Goal: Task Accomplishment & Management: Complete application form

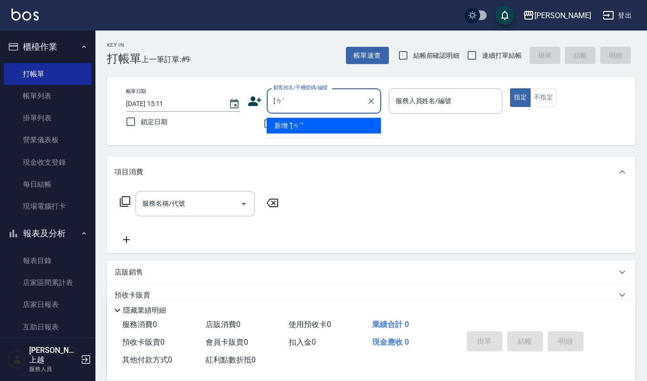
type input "["
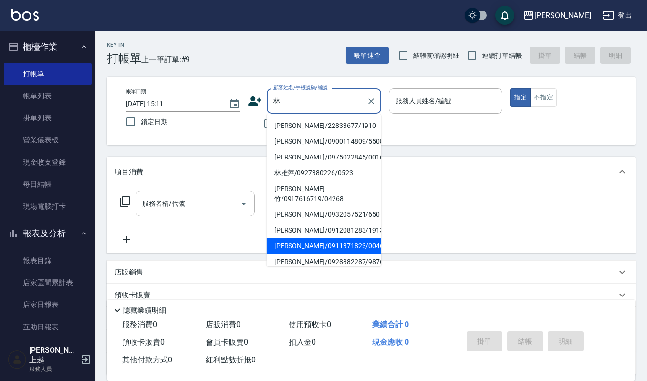
click at [326, 238] on li "[PERSON_NAME]/0911371823/0046" at bounding box center [324, 246] width 115 height 16
type input "[PERSON_NAME]/0911371823/0046"
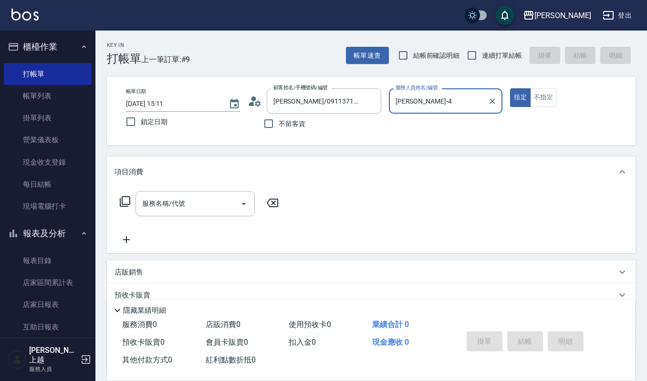
type input "[PERSON_NAME]-4"
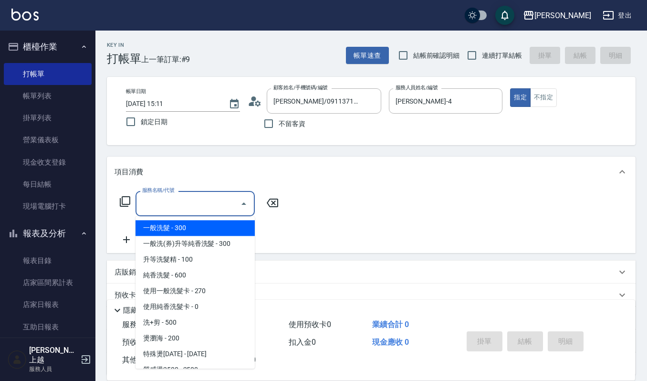
click at [171, 198] on input "服務名稱/代號" at bounding box center [188, 203] width 96 height 17
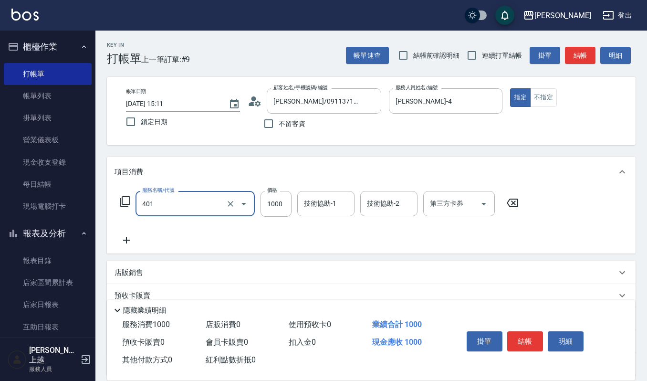
type input "造型染(401)"
type input "1500"
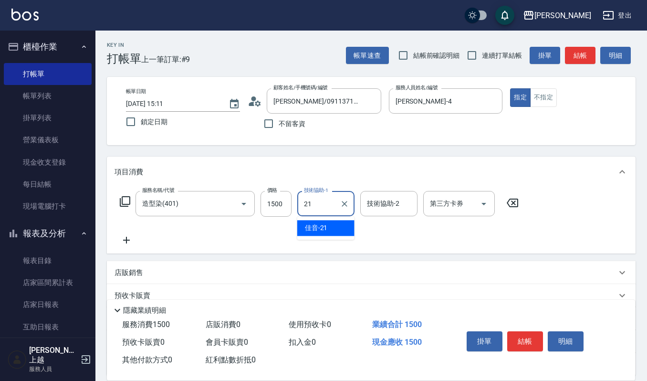
type input "佳音-21"
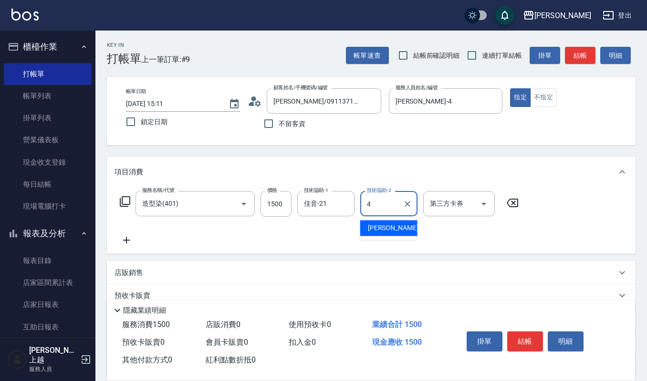
type input "[PERSON_NAME]-4"
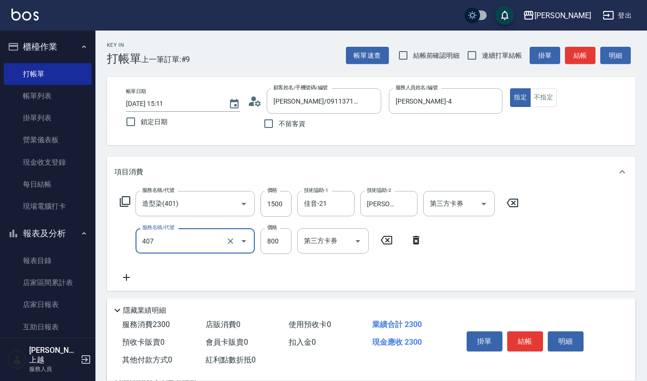
type input "補染(407)"
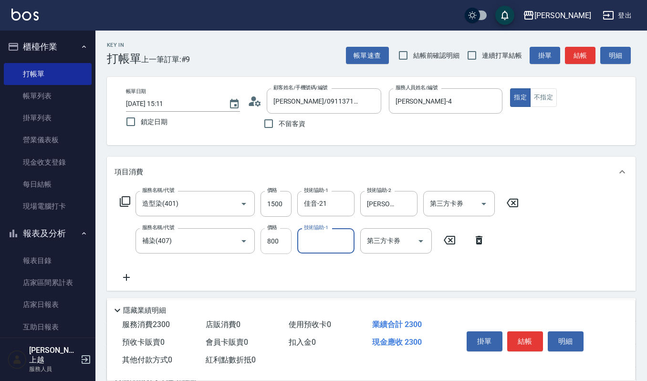
click at [273, 247] on input "800" at bounding box center [276, 241] width 31 height 26
type input "1050"
type input "[PERSON_NAME]-22"
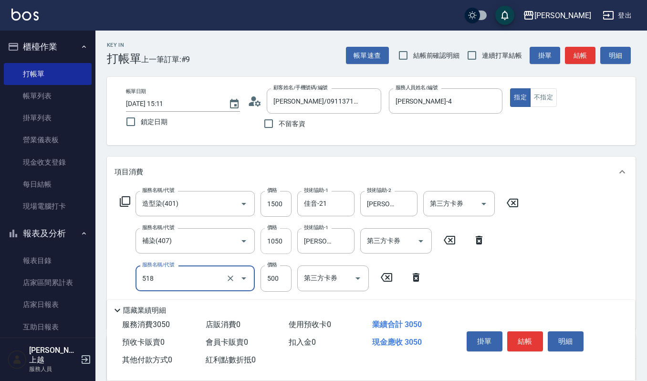
type input "(雲提)燙染前頭皮防護(518)"
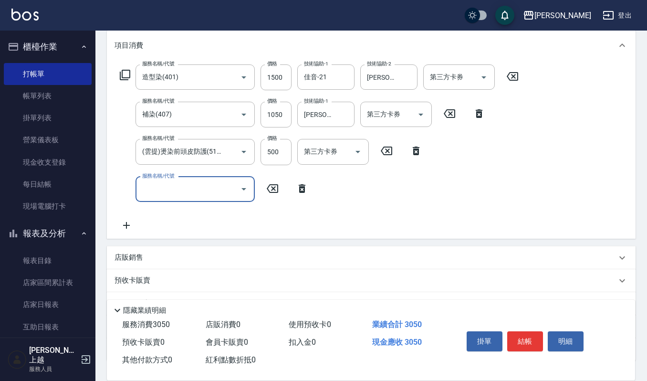
scroll to position [127, 0]
type input "(設計師自備)藍色小精靈(570)"
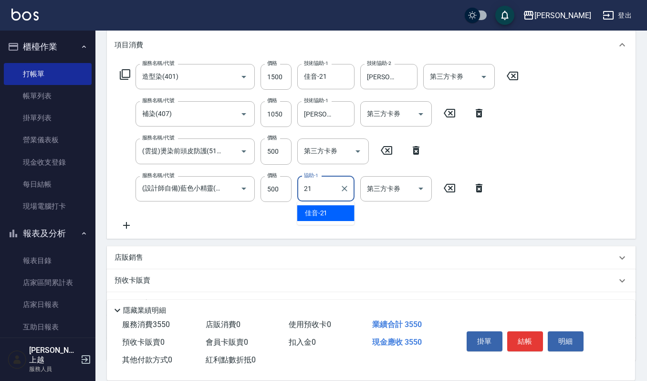
type input "2"
type input "佳音-21"
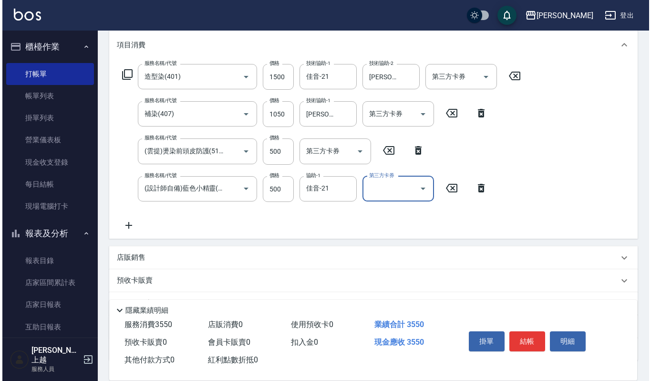
scroll to position [0, 0]
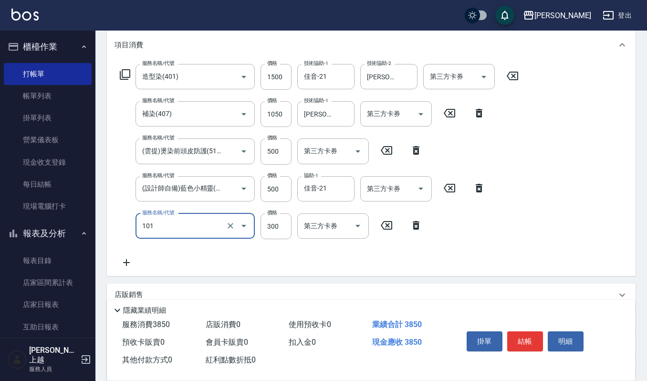
type input "一般洗髮(101)"
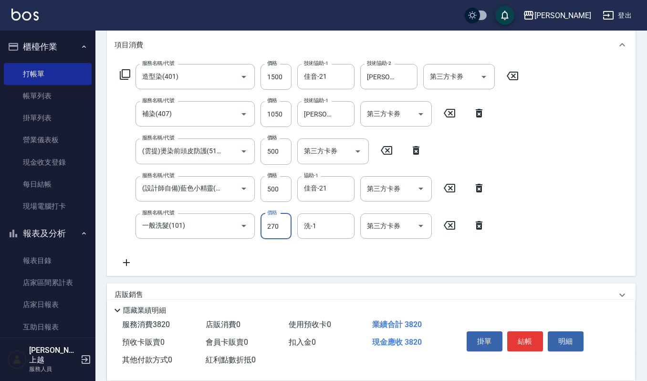
type input "270"
type input "佳音-21"
click at [569, 338] on button "明細" at bounding box center [566, 341] width 36 height 20
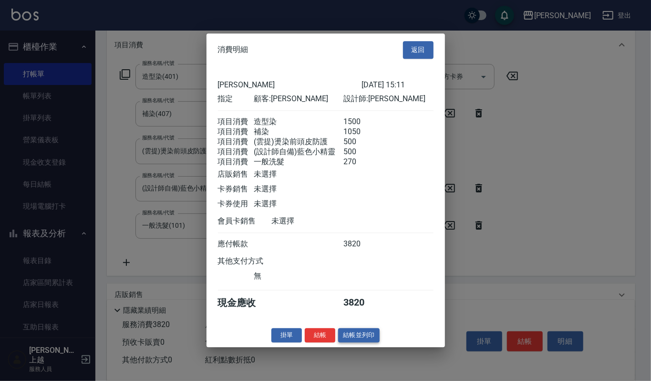
click at [365, 336] on button "結帳並列印" at bounding box center [359, 335] width 42 height 15
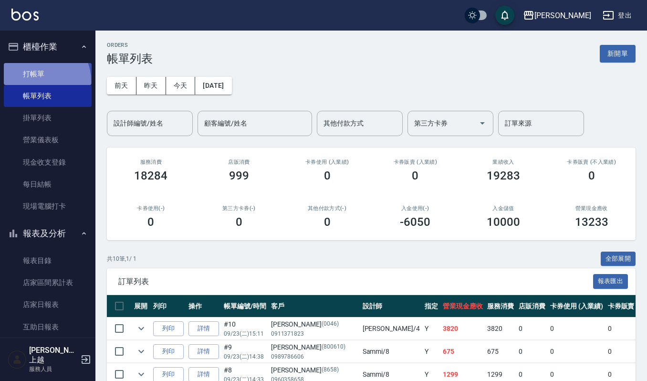
click at [39, 81] on link "打帳單" at bounding box center [48, 74] width 88 height 22
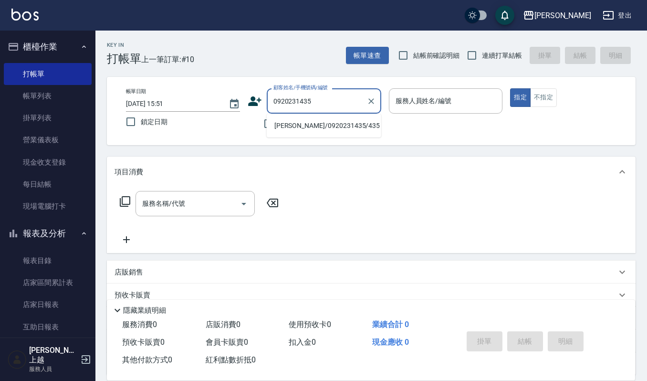
click at [338, 125] on li "[PERSON_NAME]/0920231435/435" at bounding box center [324, 126] width 115 height 16
type input "[PERSON_NAME]/0920231435/435"
type input "[PERSON_NAME]-4"
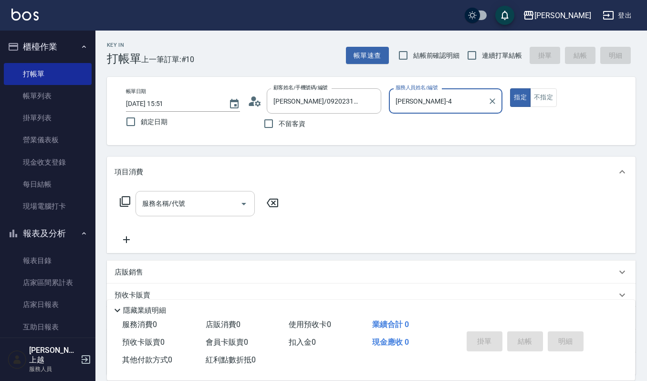
click at [206, 203] on input "服務名稱/代號" at bounding box center [188, 203] width 96 height 17
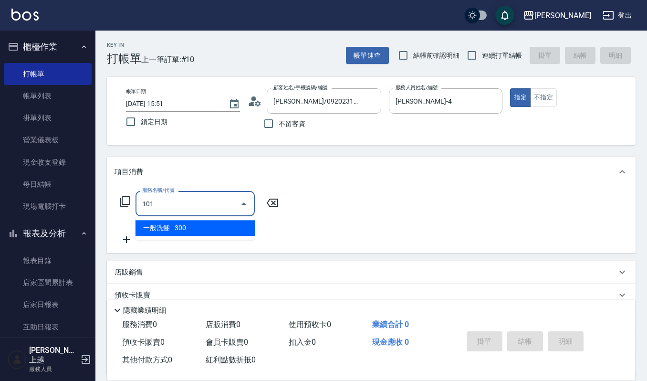
type input "一般洗髮(101)"
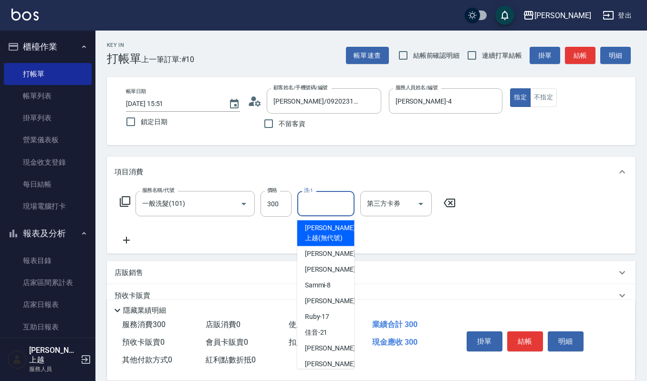
click at [315, 207] on input "洗-1" at bounding box center [326, 203] width 49 height 17
click at [268, 209] on input "300" at bounding box center [276, 204] width 31 height 26
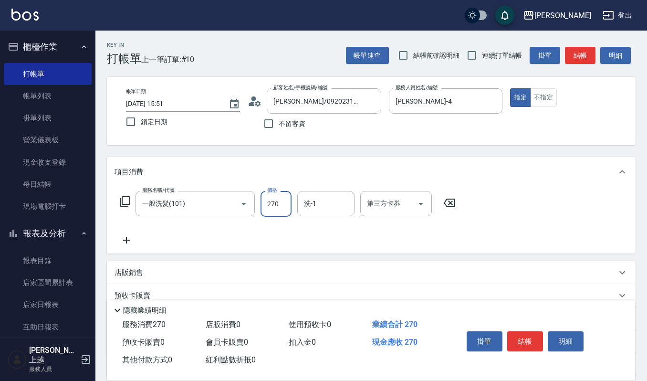
type input "270"
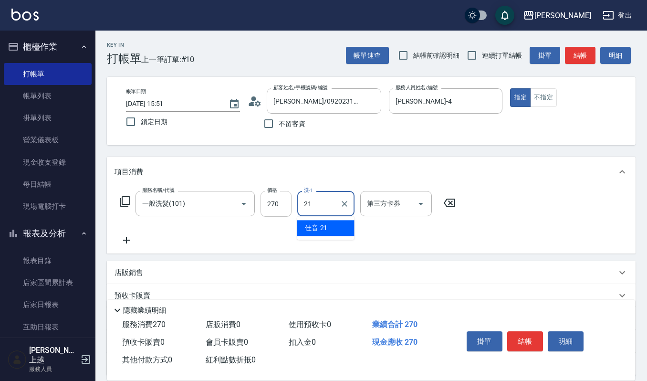
type input "佳音-21"
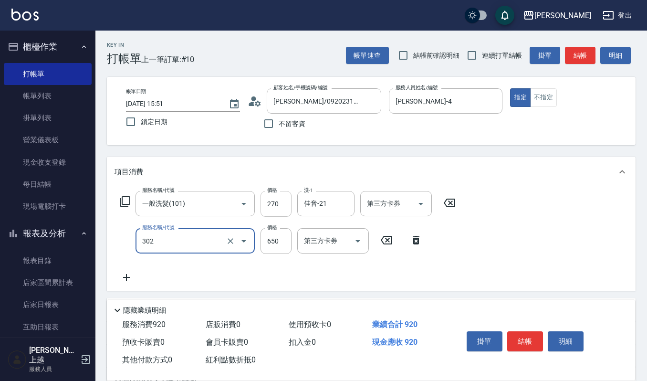
type input "經典剪髮-Gill(302)"
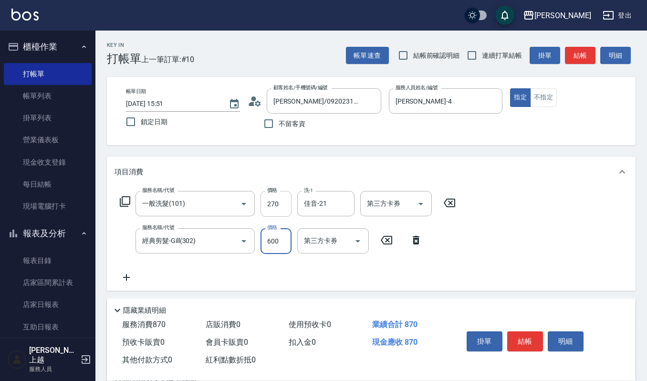
type input "600"
click at [548, 342] on button "明細" at bounding box center [566, 341] width 36 height 20
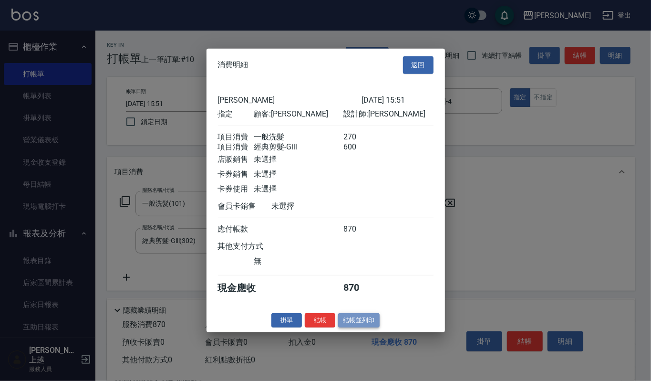
click at [354, 326] on button "結帳並列印" at bounding box center [359, 320] width 42 height 15
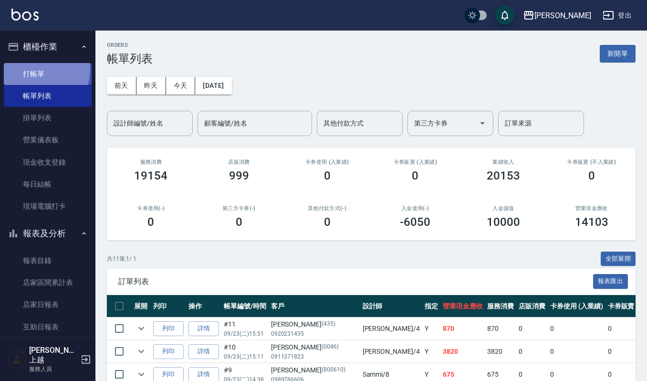
click at [41, 69] on link "打帳單" at bounding box center [48, 74] width 88 height 22
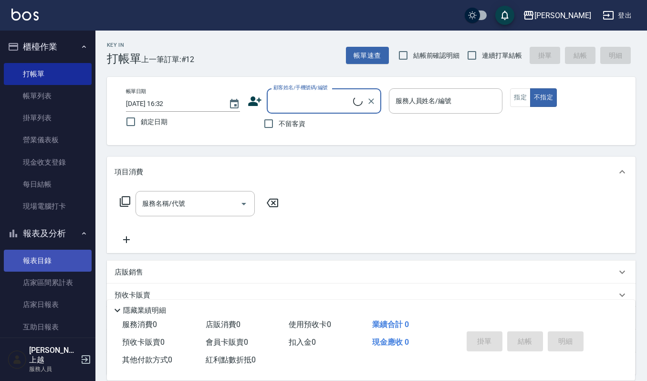
click at [13, 260] on link "報表目錄" at bounding box center [48, 261] width 88 height 22
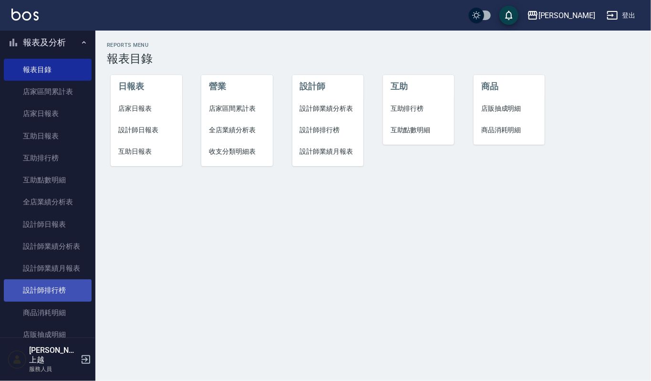
scroll to position [252, 0]
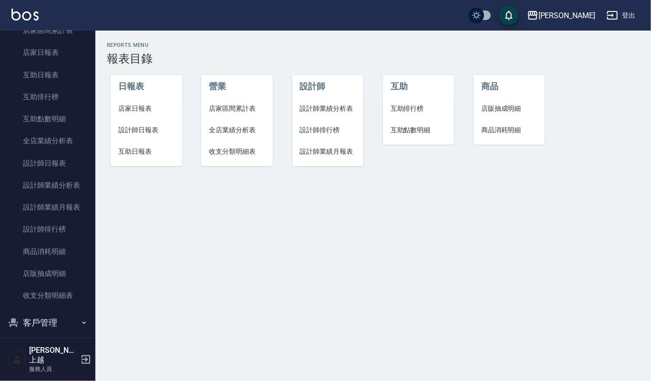
click at [34, 321] on button "客戶管理" at bounding box center [48, 322] width 88 height 25
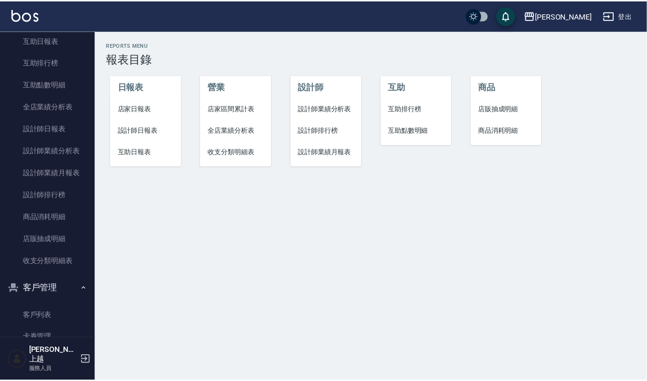
scroll to position [315, 0]
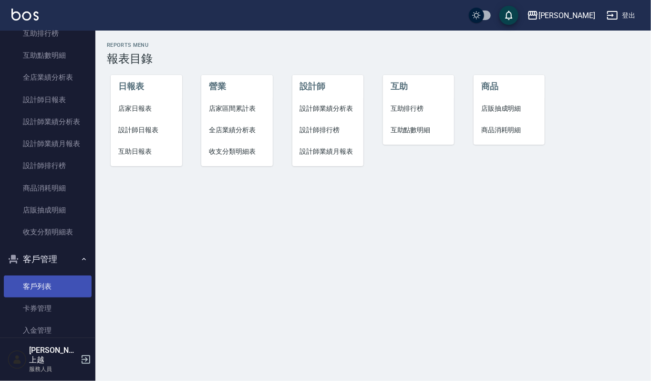
click at [37, 285] on link "客戶列表" at bounding box center [48, 286] width 88 height 22
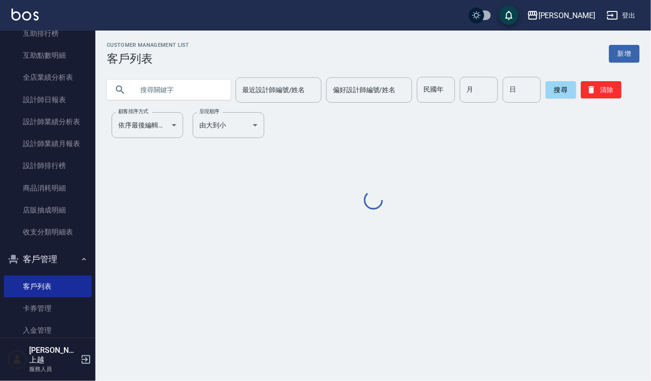
click at [171, 90] on input "text" at bounding box center [179, 90] width 90 height 26
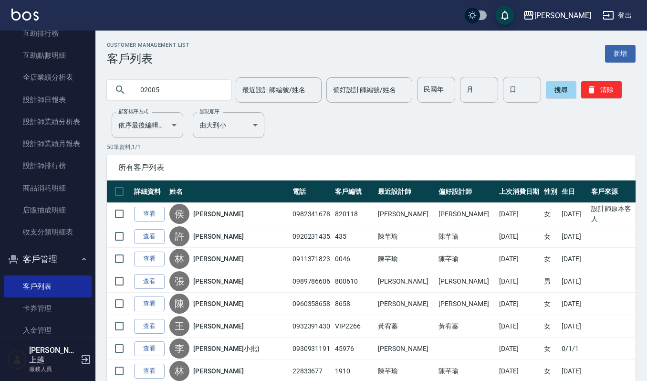
type input "02005"
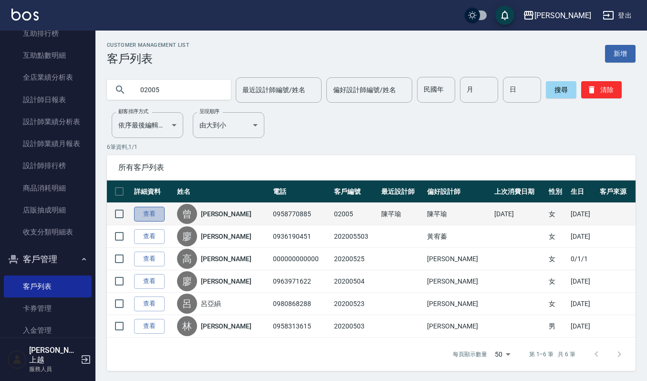
click at [146, 215] on link "查看" at bounding box center [149, 214] width 31 height 15
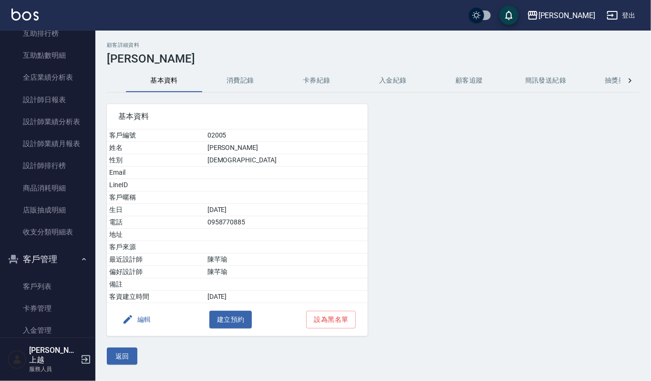
click at [241, 88] on button "消費記錄" at bounding box center [240, 80] width 76 height 23
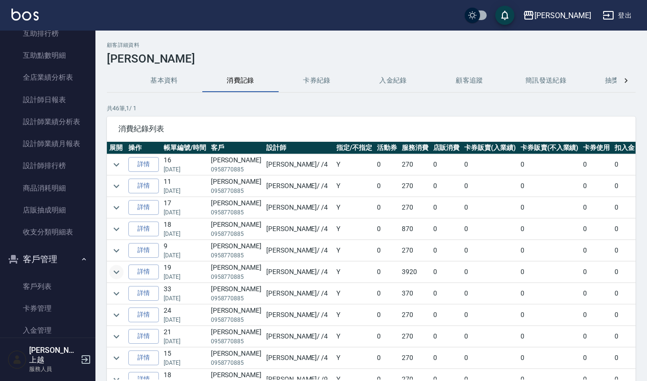
click at [120, 278] on icon "expand row" at bounding box center [116, 271] width 11 height 11
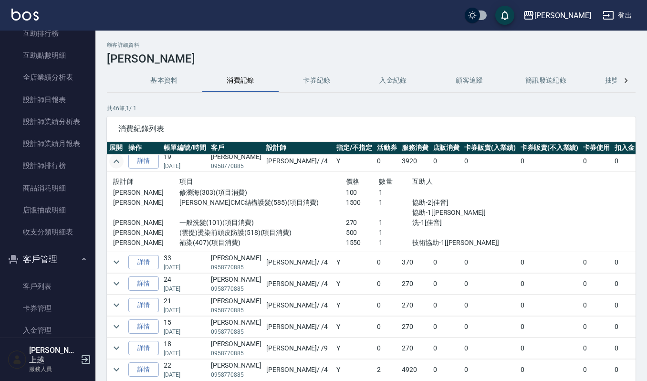
scroll to position [127, 0]
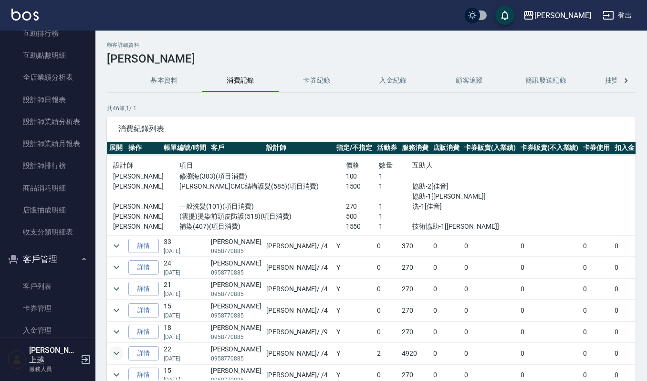
click at [115, 359] on icon "expand row" at bounding box center [116, 352] width 11 height 11
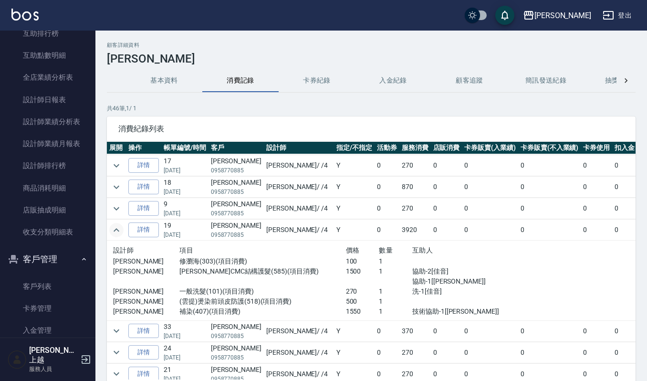
scroll to position [63, 0]
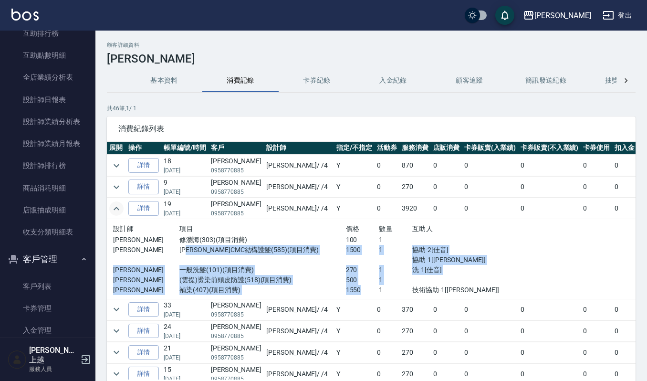
drag, startPoint x: 186, startPoint y: 250, endPoint x: 338, endPoint y: 287, distance: 156.7
click at [338, 287] on div "設計師 項目 價格 數量 互助人 吉兒 修瀏海(303)(項目消費) 100 1 吉兒 荷昀CMC結構護髮(585)(項目消費) 1500 1 協助-2[佳音…" at bounding box center [312, 259] width 399 height 72
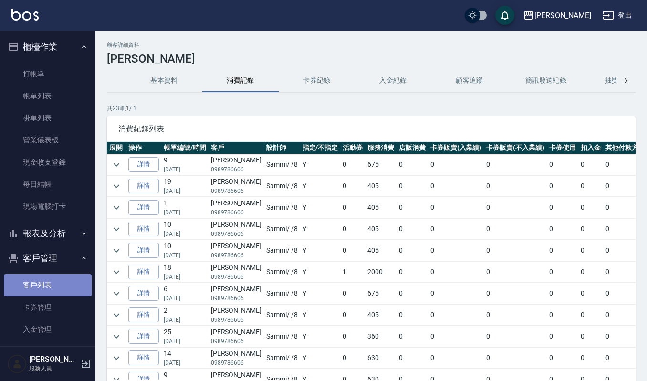
click at [54, 278] on link "客戶列表" at bounding box center [48, 285] width 88 height 22
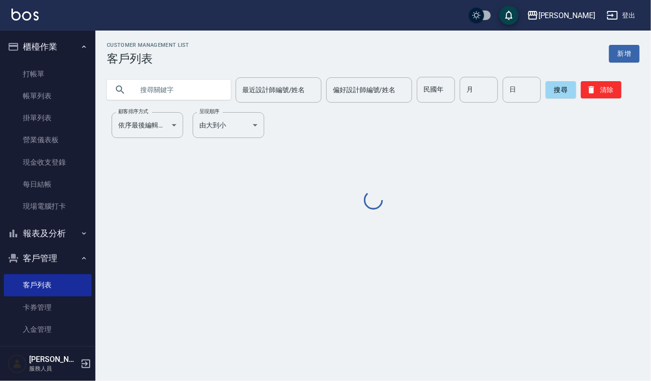
click at [195, 86] on input "text" at bounding box center [179, 90] width 90 height 26
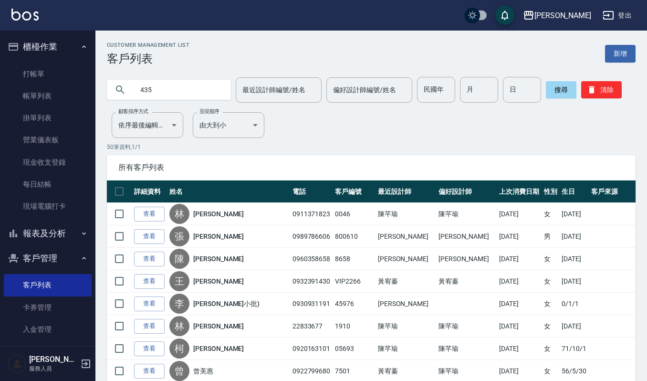
type input "435"
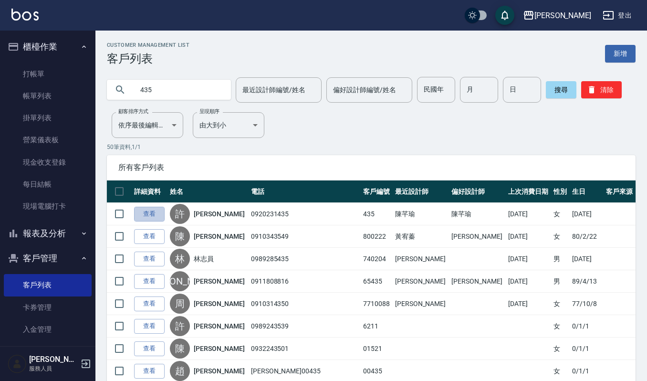
click at [156, 218] on link "查看" at bounding box center [149, 214] width 31 height 15
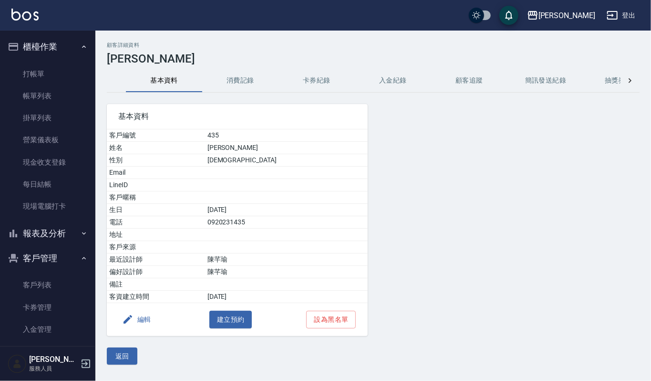
click at [228, 79] on button "消費記錄" at bounding box center [240, 80] width 76 height 23
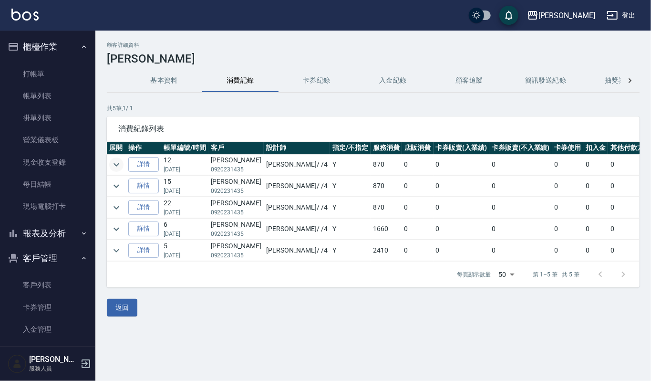
click at [117, 164] on icon "expand row" at bounding box center [116, 164] width 11 height 11
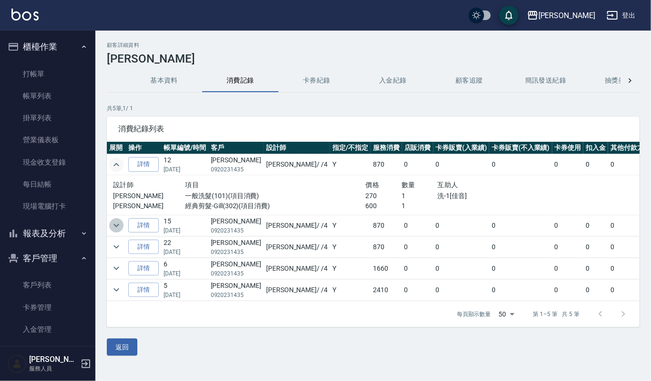
click at [113, 228] on icon "expand row" at bounding box center [116, 224] width 11 height 11
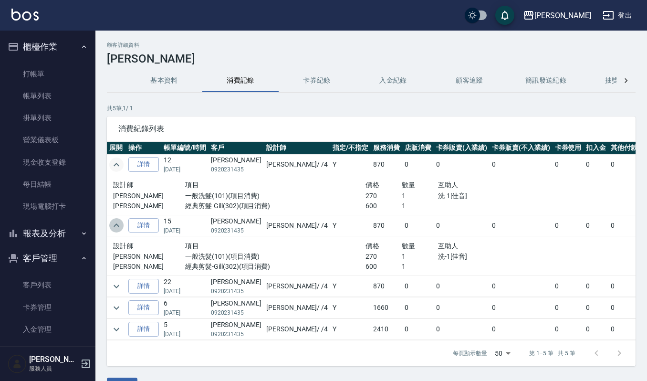
click at [113, 228] on icon "expand row" at bounding box center [116, 224] width 11 height 11
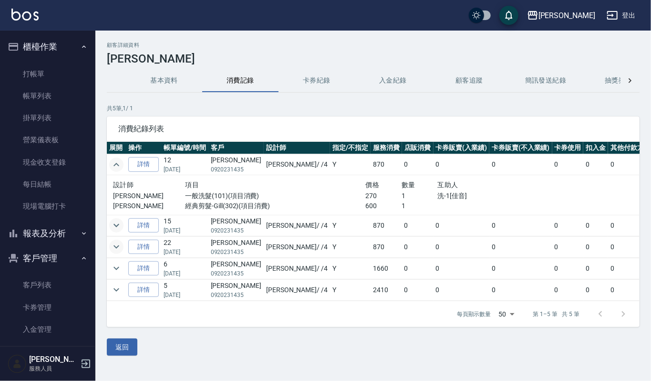
click at [115, 249] on icon "expand row" at bounding box center [116, 246] width 11 height 11
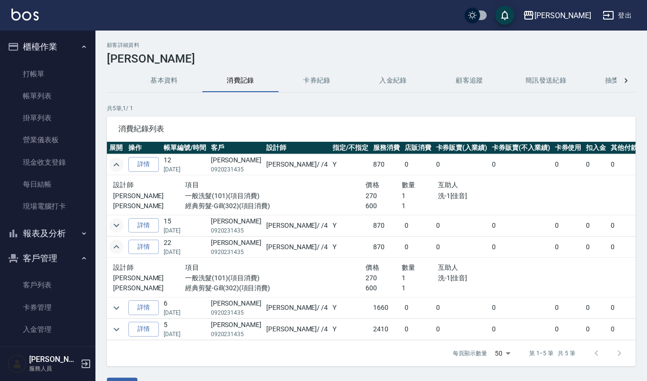
click at [115, 249] on icon "expand row" at bounding box center [116, 246] width 11 height 11
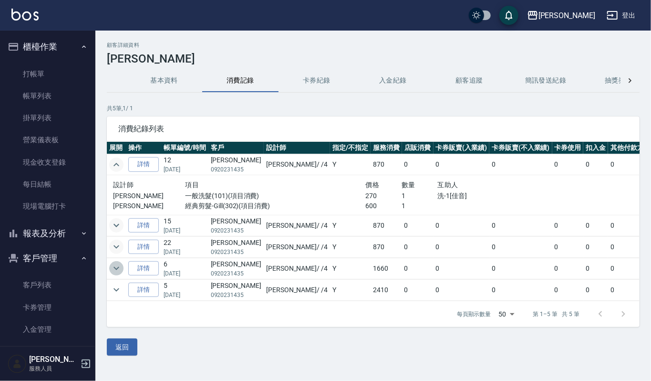
click at [114, 266] on icon "expand row" at bounding box center [116, 267] width 11 height 11
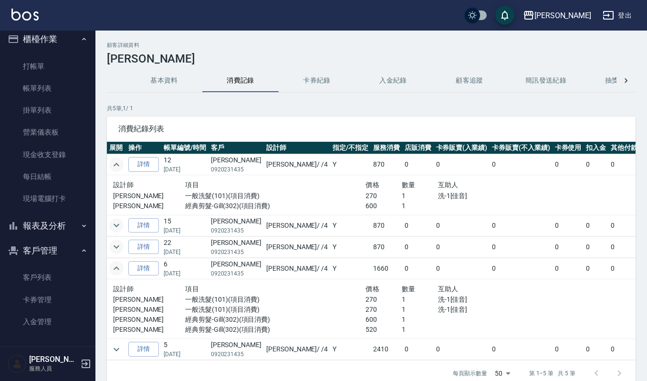
scroll to position [10, 0]
click at [50, 260] on button "客戶管理" at bounding box center [48, 248] width 88 height 25
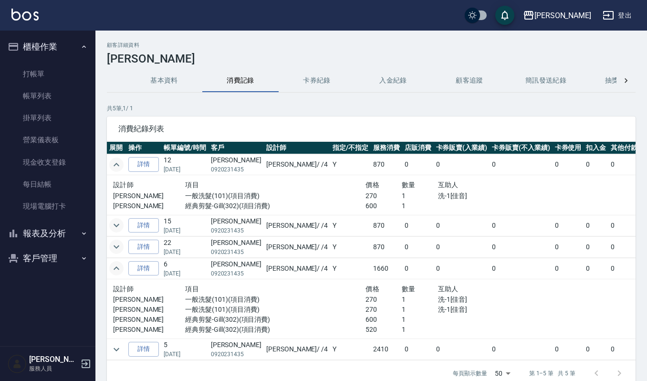
scroll to position [0, 0]
click at [50, 269] on button "客戶管理" at bounding box center [48, 258] width 88 height 25
click at [39, 287] on link "客戶列表" at bounding box center [48, 285] width 88 height 22
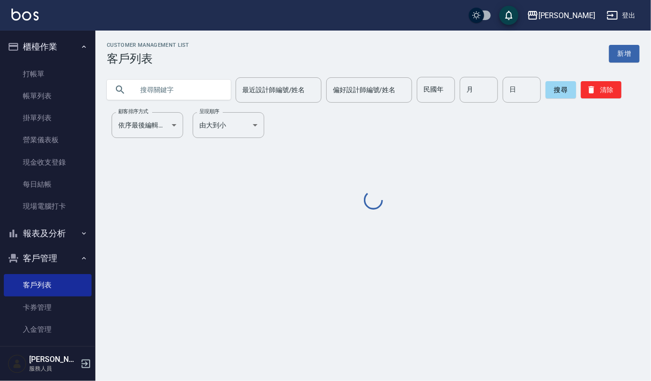
click at [189, 89] on input "text" at bounding box center [179, 90] width 90 height 26
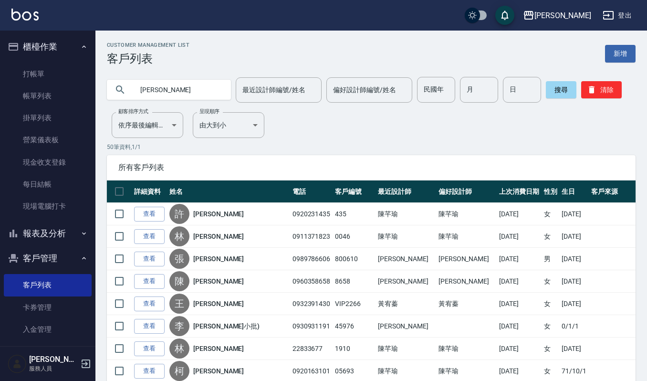
type input "[PERSON_NAME]"
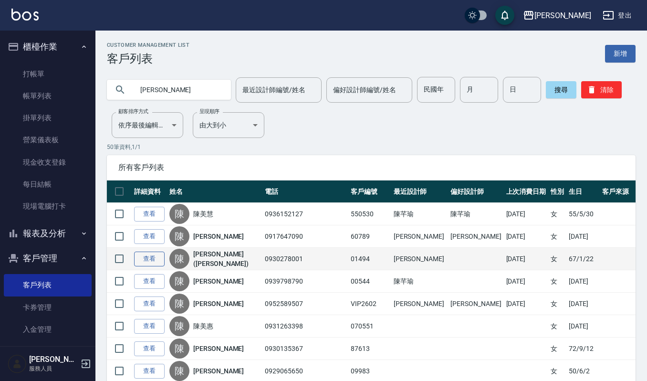
click at [143, 260] on link "查看" at bounding box center [149, 258] width 31 height 15
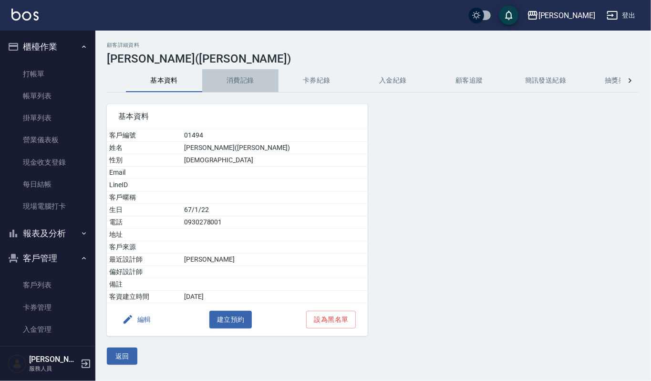
click at [255, 79] on button "消費記錄" at bounding box center [240, 80] width 76 height 23
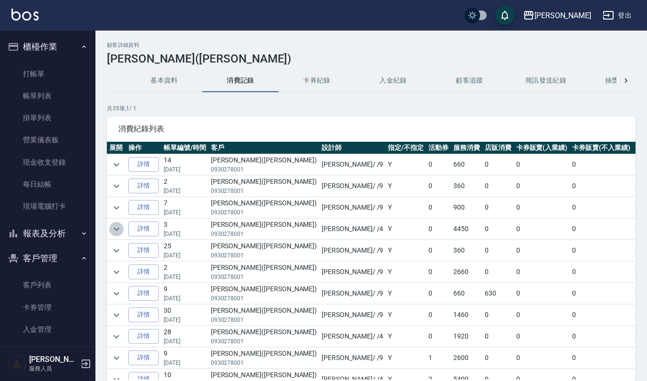
click at [113, 230] on icon "expand row" at bounding box center [116, 228] width 11 height 11
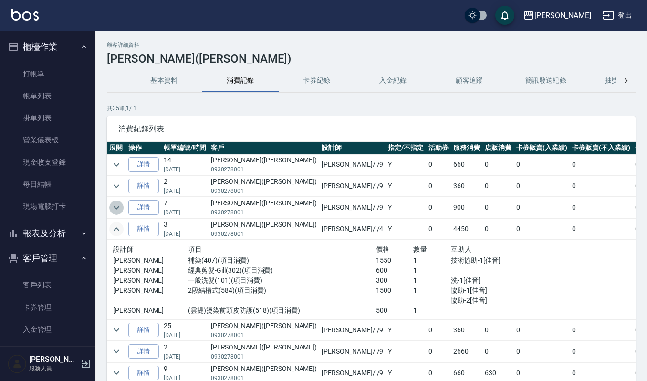
click at [123, 208] on button "expand row" at bounding box center [116, 207] width 14 height 14
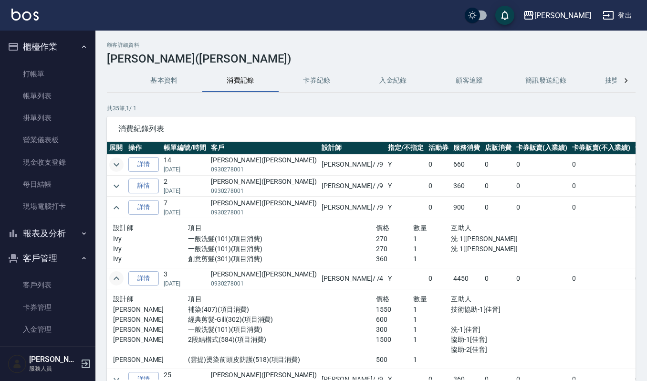
click at [121, 162] on icon "expand row" at bounding box center [116, 164] width 11 height 11
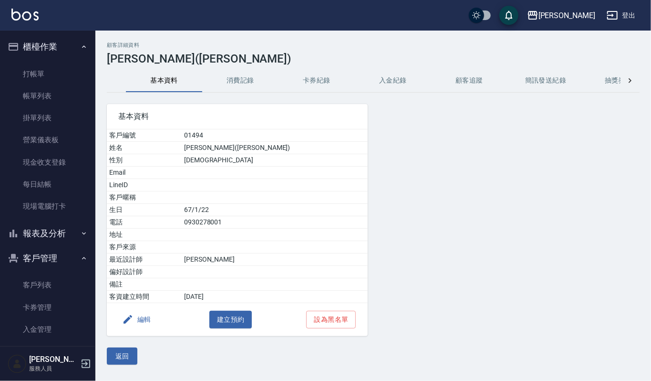
click at [30, 12] on img at bounding box center [24, 15] width 27 height 12
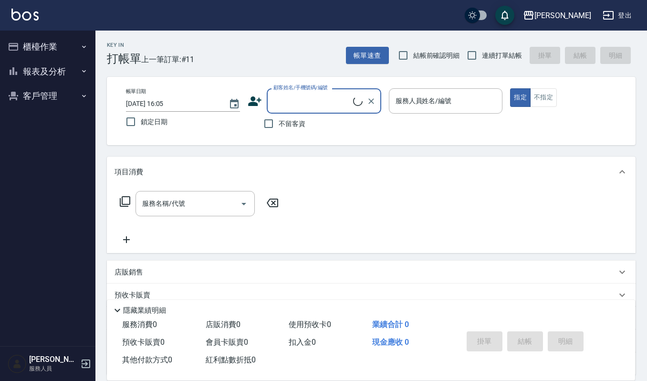
click at [59, 102] on button "客戶管理" at bounding box center [48, 95] width 88 height 25
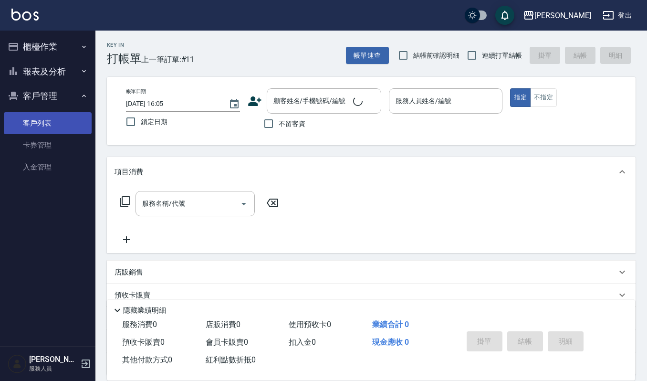
click at [56, 115] on link "客戶列表" at bounding box center [48, 123] width 88 height 22
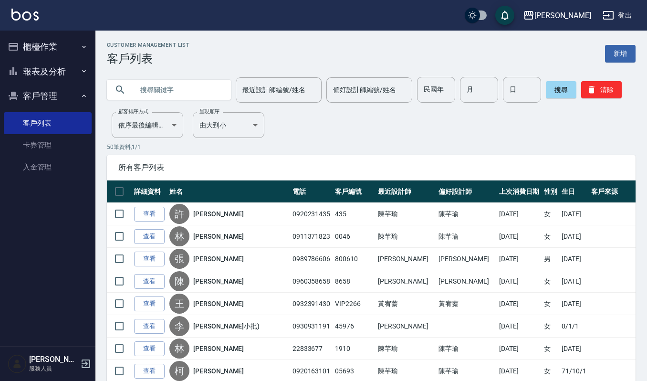
click at [130, 87] on div at bounding box center [169, 90] width 124 height 20
click at [157, 86] on input "text" at bounding box center [179, 90] width 90 height 26
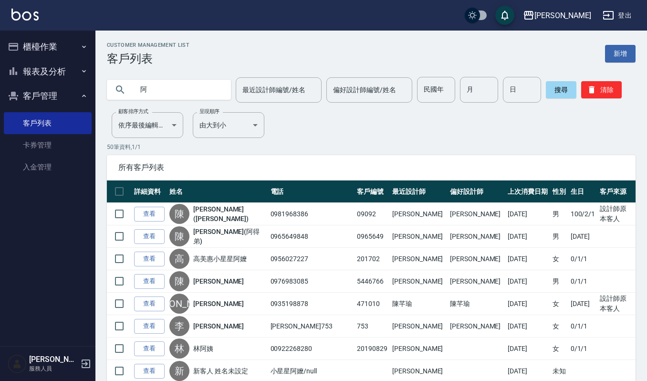
click at [168, 92] on input "阿" at bounding box center [179, 90] width 90 height 26
type input "[PERSON_NAME]"
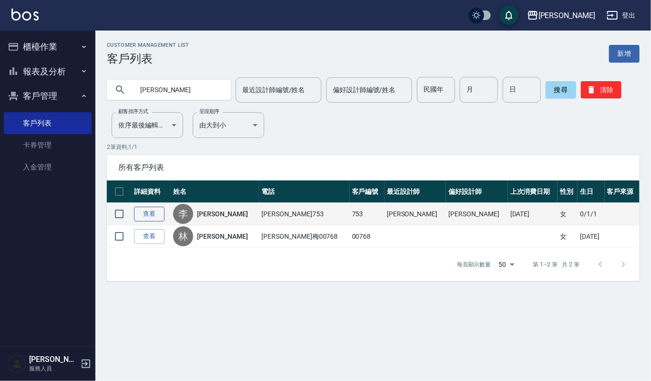
click at [161, 211] on link "查看" at bounding box center [149, 214] width 31 height 15
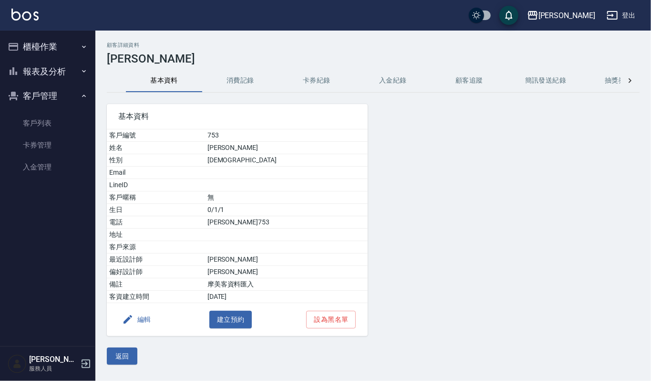
click at [245, 73] on button "消費記錄" at bounding box center [240, 80] width 76 height 23
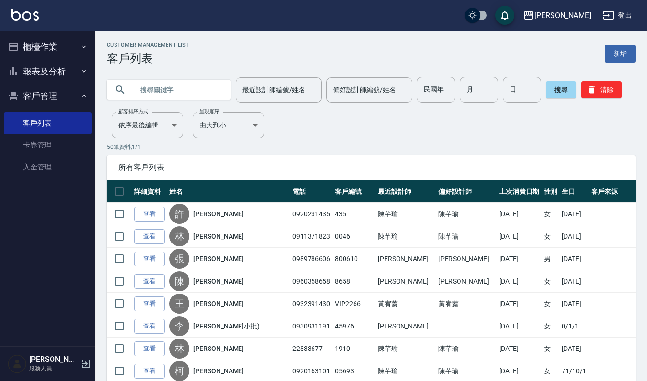
click at [151, 90] on input "text" at bounding box center [179, 90] width 90 height 26
click at [151, 90] on input "阿" at bounding box center [179, 90] width 90 height 26
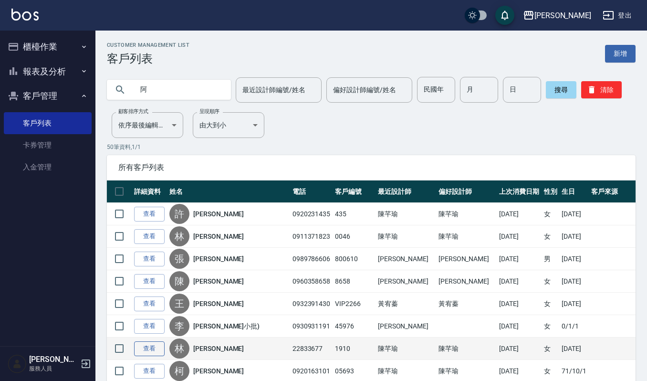
type input "阿"
click at [146, 352] on link "查看" at bounding box center [149, 348] width 31 height 15
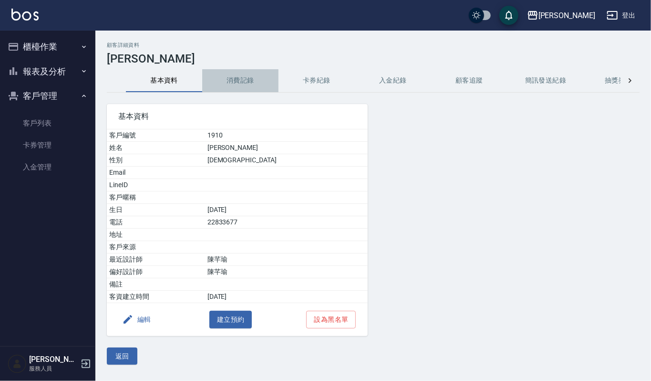
click at [231, 77] on button "消費記錄" at bounding box center [240, 80] width 76 height 23
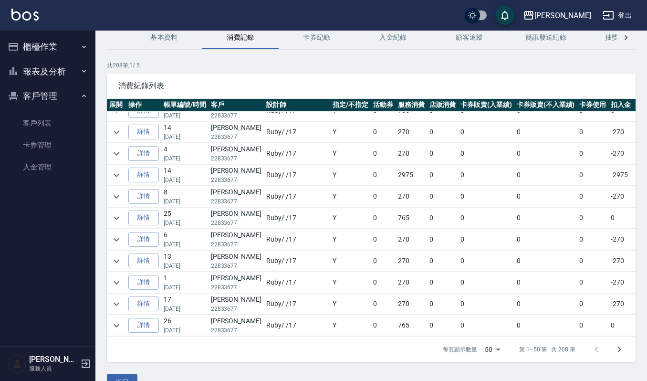
scroll to position [65, 0]
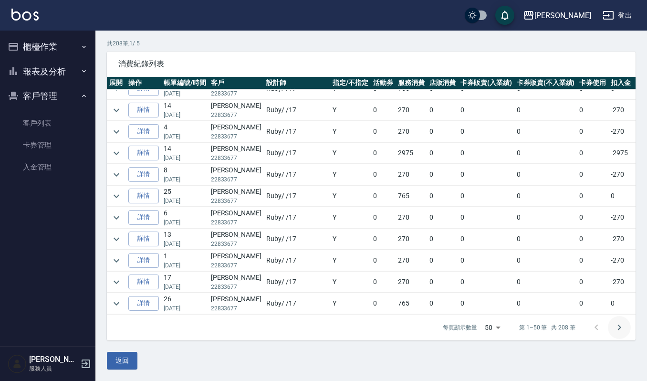
click at [623, 327] on icon "Go to next page" at bounding box center [619, 327] width 11 height 11
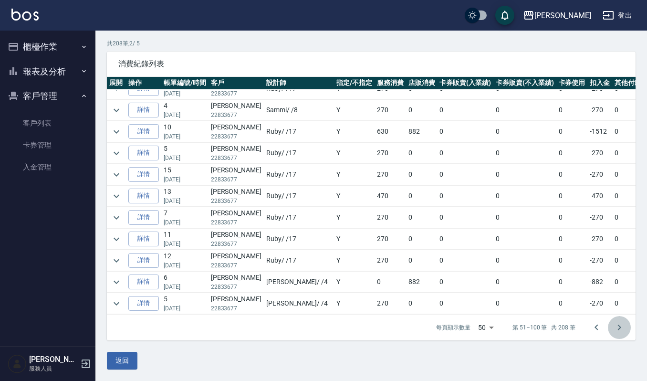
click at [614, 329] on icon "Go to next page" at bounding box center [619, 327] width 11 height 11
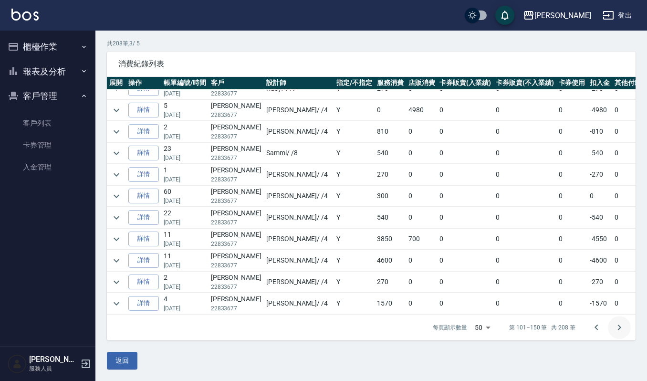
click at [616, 327] on icon "Go to next page" at bounding box center [619, 327] width 11 height 11
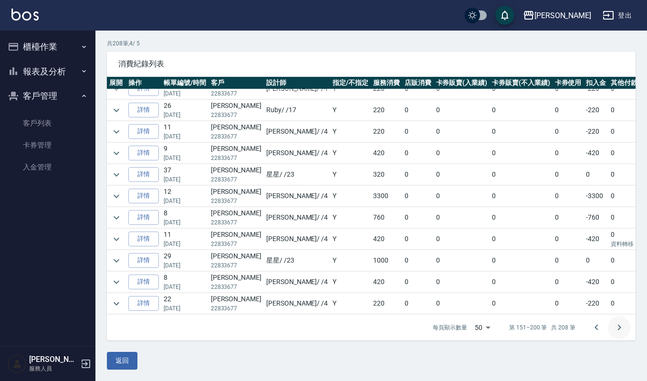
click at [619, 328] on icon "Go to next page" at bounding box center [619, 327] width 11 height 11
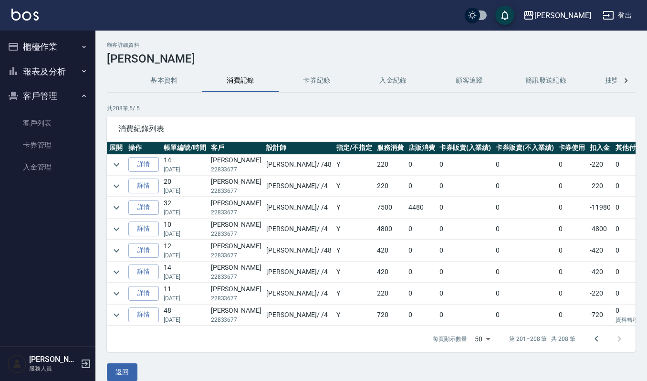
scroll to position [23, 0]
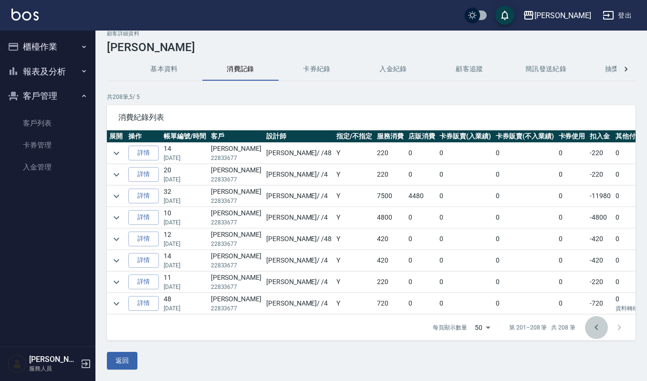
click at [596, 328] on icon "Go to previous page" at bounding box center [596, 327] width 3 height 6
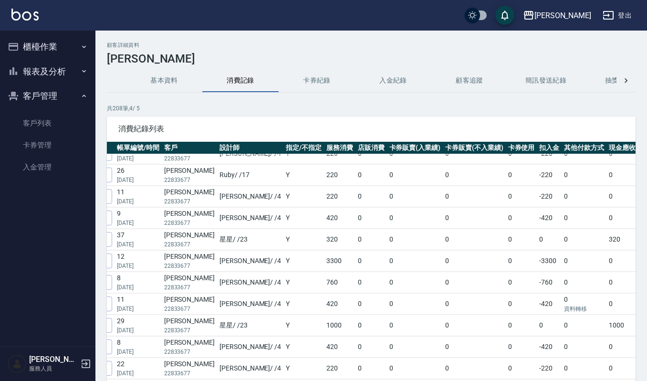
scroll to position [65, 0]
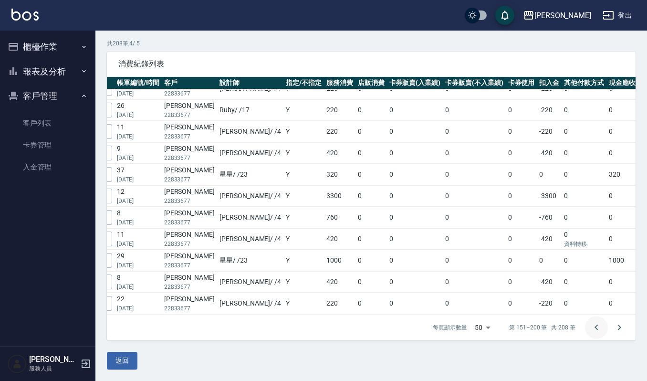
click at [595, 328] on icon "Go to previous page" at bounding box center [596, 327] width 3 height 6
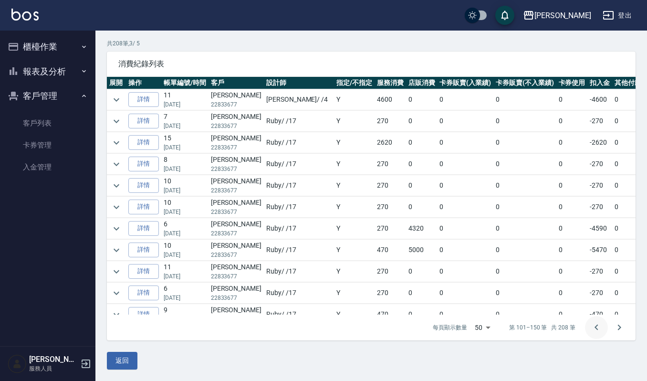
click at [596, 329] on icon "Go to previous page" at bounding box center [596, 327] width 3 height 6
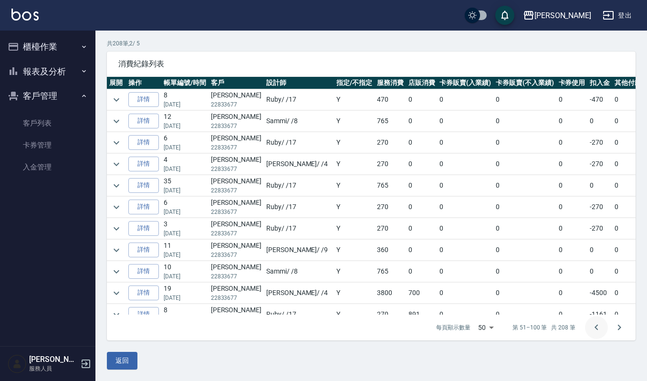
click at [592, 325] on icon "Go to previous page" at bounding box center [596, 327] width 11 height 11
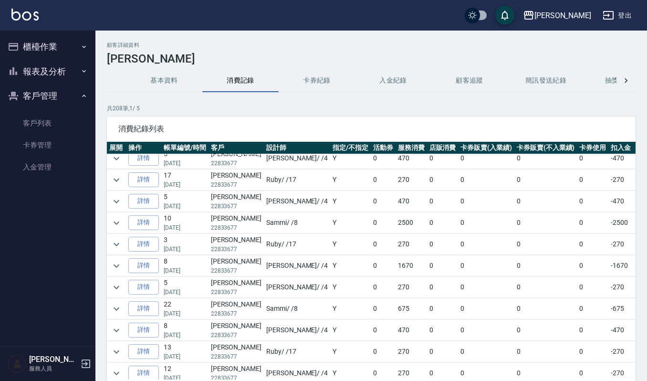
scroll to position [382, 0]
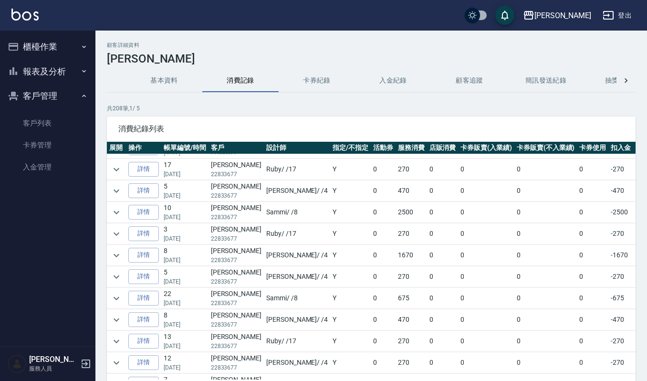
drag, startPoint x: 37, startPoint y: 45, endPoint x: 29, endPoint y: 50, distance: 10.1
click at [37, 45] on button "櫃檯作業" at bounding box center [48, 46] width 88 height 25
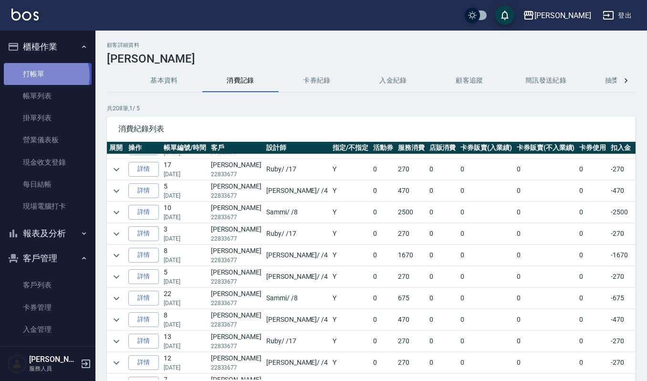
click at [41, 75] on link "打帳單" at bounding box center [48, 74] width 88 height 22
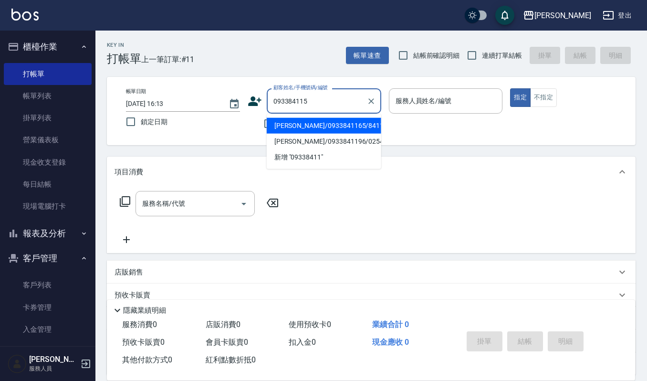
type input "0933841156"
drag, startPoint x: 332, startPoint y: 97, endPoint x: 195, endPoint y: 118, distance: 139.0
click at [195, 118] on div "帳單日期 [DATE] 16:13 鎖定日期 顧客姓名/手機號碼/編號 0933841156 顧客姓名/手機號碼/編號 不留客資 服務人員姓名/編號 服務人員…" at bounding box center [371, 110] width 506 height 45
click at [356, 127] on li "[PERSON_NAME]/0982341678/820118" at bounding box center [324, 126] width 115 height 16
type input "[PERSON_NAME]/0982341678/820118"
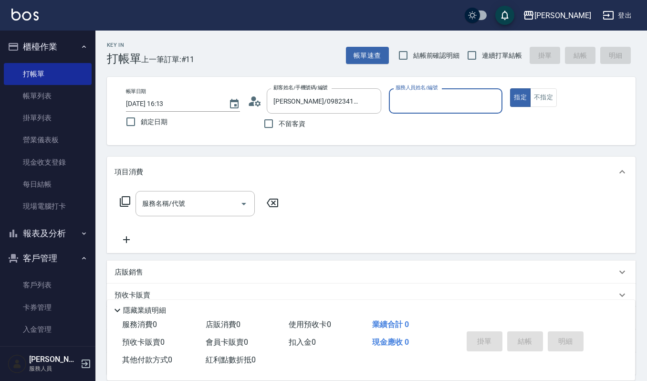
type input "[PERSON_NAME]-9"
click at [538, 96] on button "不指定" at bounding box center [543, 97] width 27 height 19
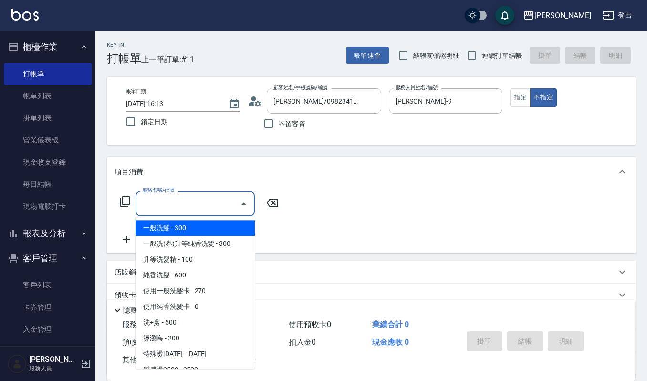
click at [190, 198] on input "服務名稱/代號" at bounding box center [188, 203] width 96 height 17
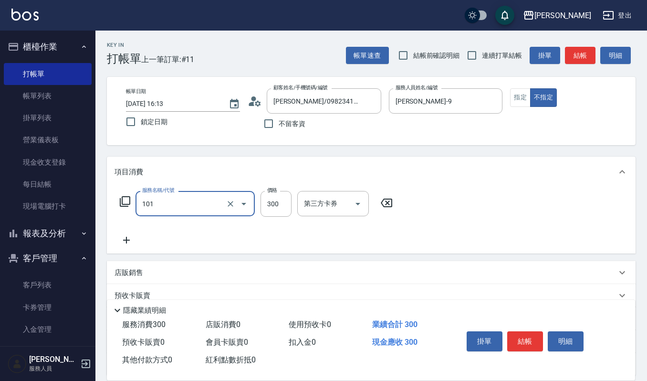
type input "一般洗髮(101)"
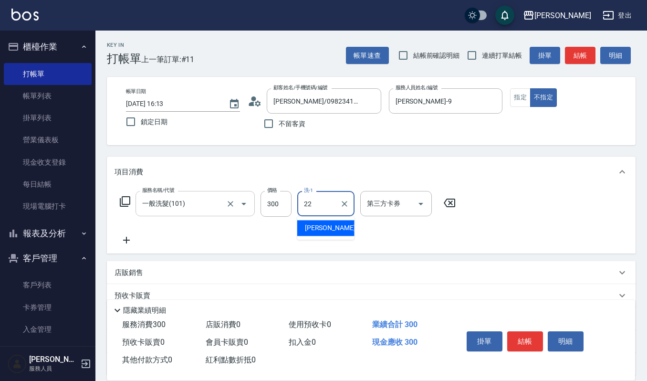
type input "[PERSON_NAME]-22"
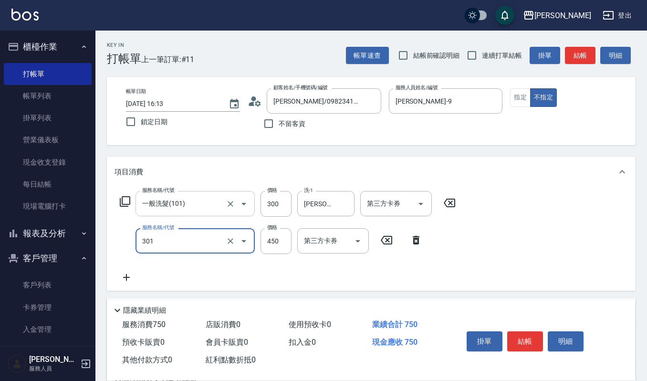
type input "創意剪髮(301)"
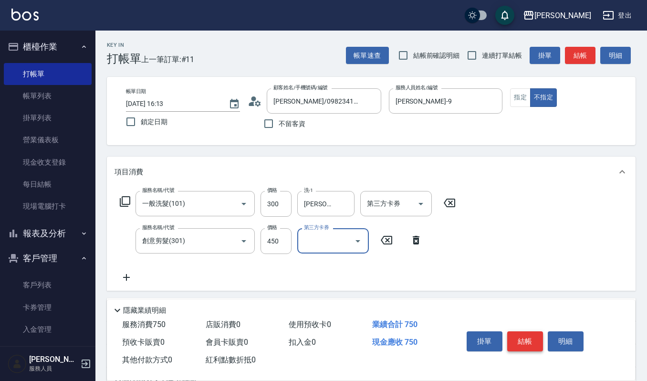
click at [535, 338] on button "結帳" at bounding box center [525, 341] width 36 height 20
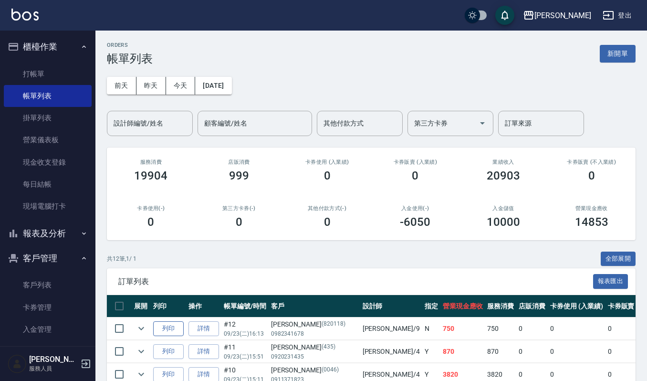
click at [174, 332] on button "列印" at bounding box center [168, 328] width 31 height 15
click at [49, 72] on link "打帳單" at bounding box center [48, 74] width 88 height 22
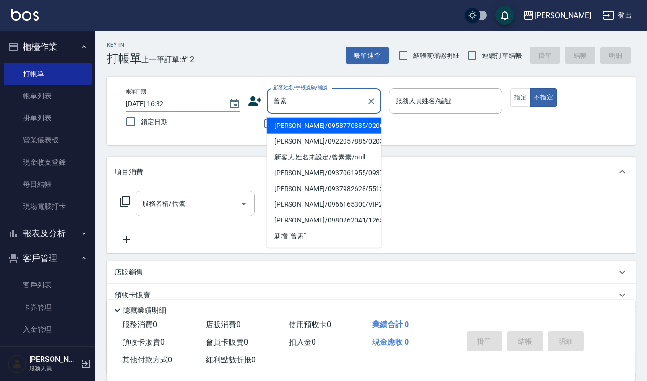
click at [290, 123] on li "[PERSON_NAME]/0958770885/02005" at bounding box center [324, 126] width 115 height 16
type input "[PERSON_NAME]/0958770885/02005"
type input "[PERSON_NAME]-4"
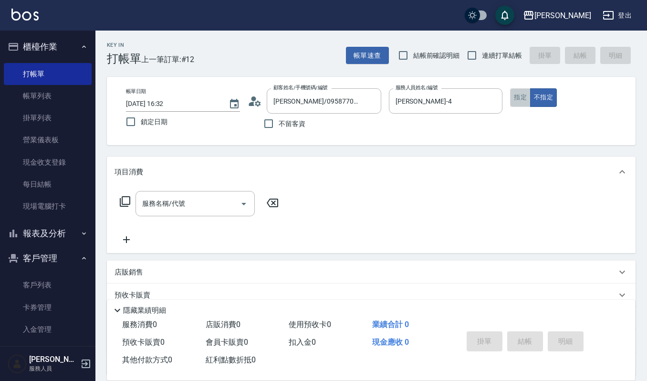
click at [523, 101] on button "指定" at bounding box center [520, 97] width 21 height 19
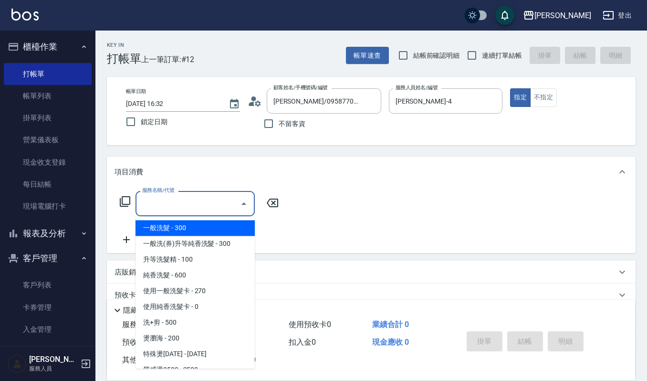
click at [153, 200] on input "服務名稱/代號" at bounding box center [188, 203] width 96 height 17
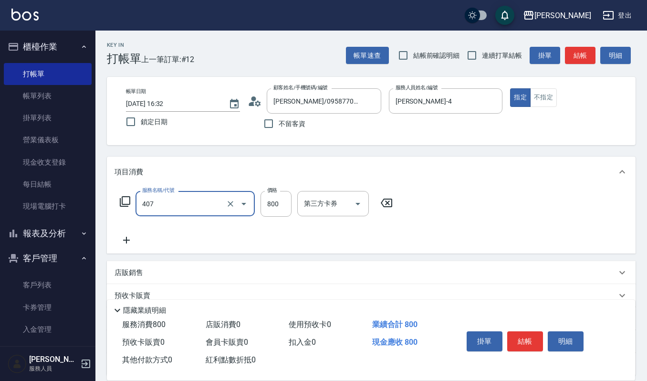
type input "補染(407)"
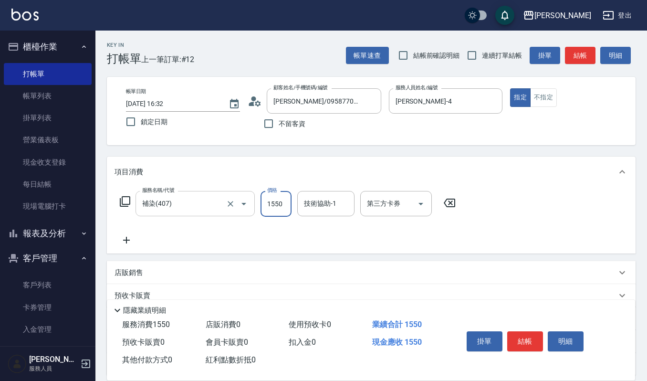
type input "1550"
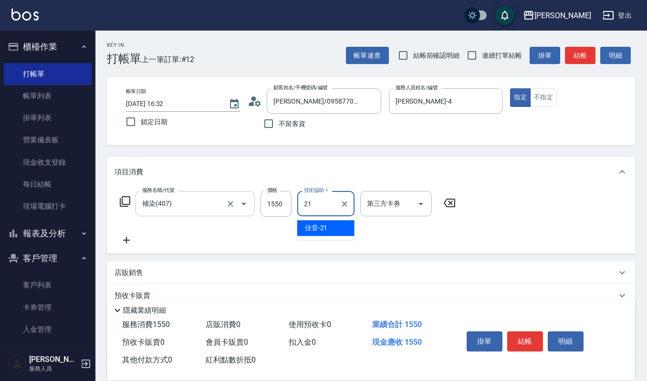
type input "佳音-21"
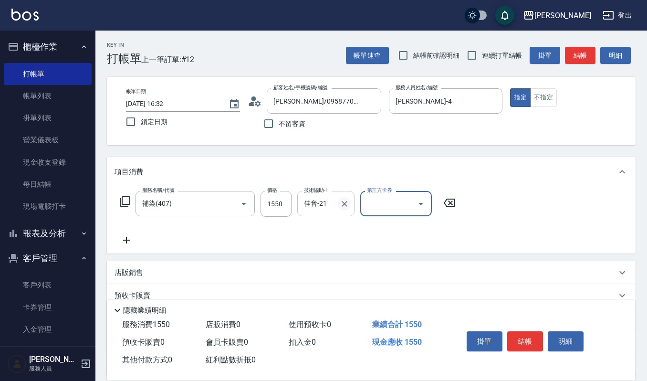
click at [340, 209] on button "Clear" at bounding box center [344, 203] width 13 height 13
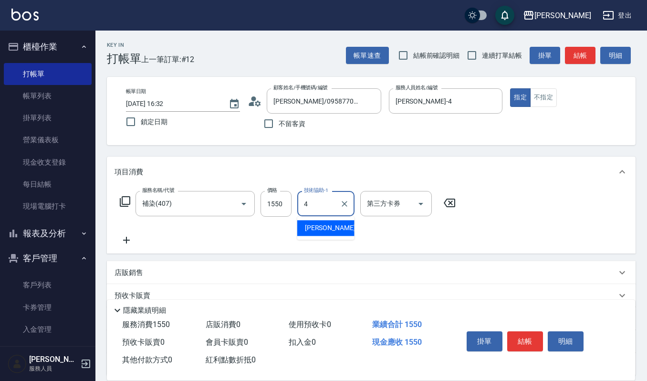
type input "[PERSON_NAME]-4"
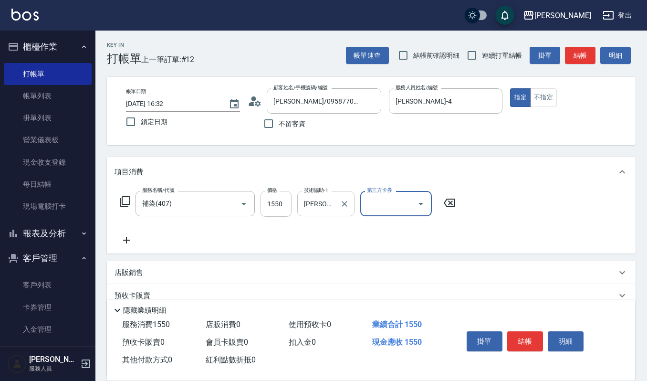
click at [291, 207] on input "1550" at bounding box center [276, 204] width 31 height 26
click at [131, 240] on icon at bounding box center [127, 239] width 24 height 11
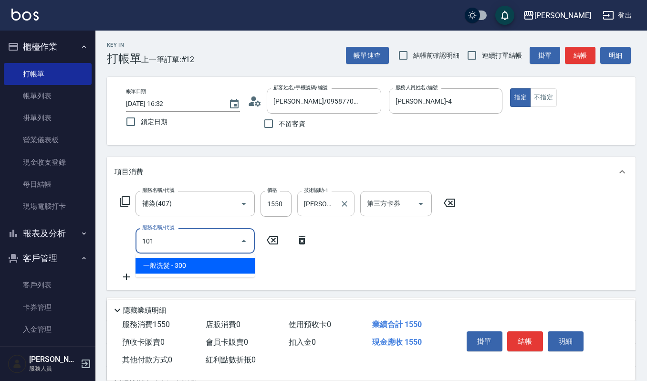
type input "一般洗髮(101)"
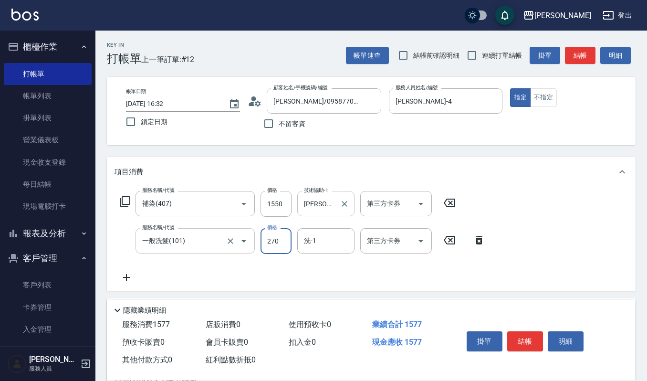
type input "270"
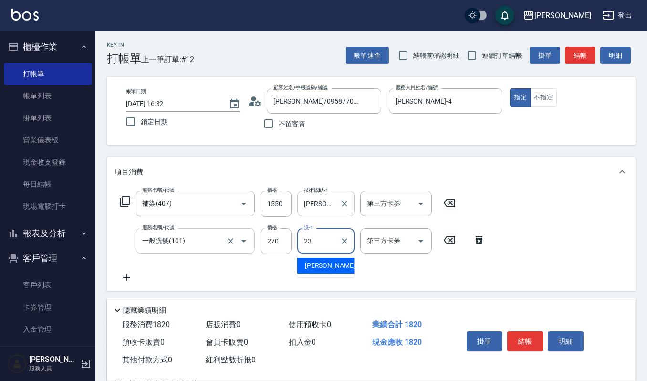
type input "[PERSON_NAME]-23"
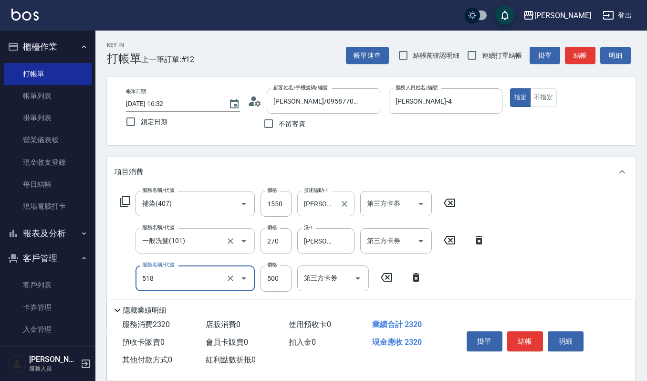
type input "(雲提)燙染前頭皮防護(518)"
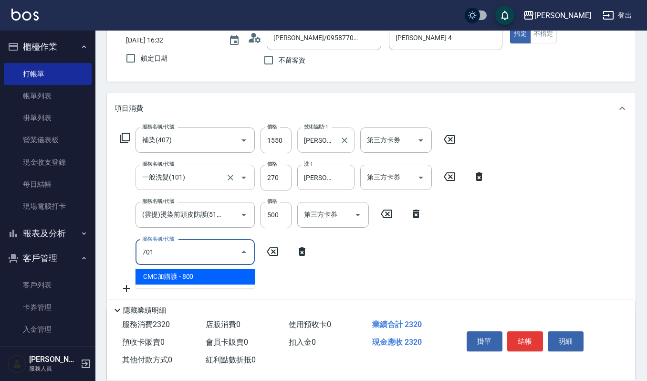
type input "CMC加購護(701)"
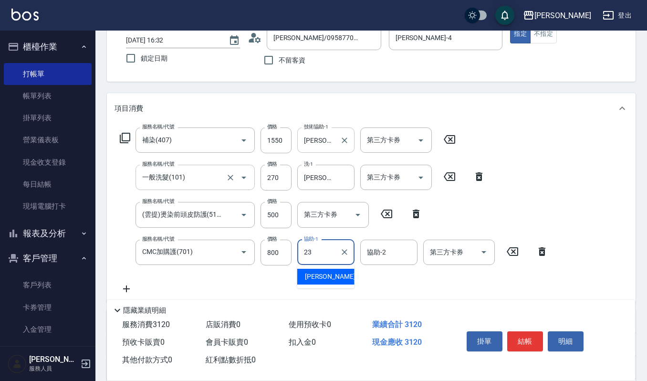
type input "[PERSON_NAME]-23"
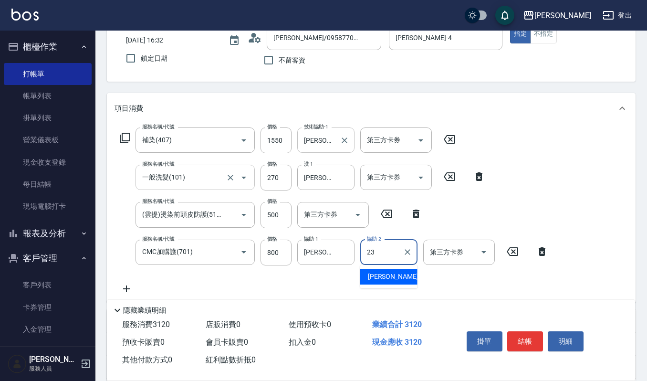
type input "[PERSON_NAME]-23"
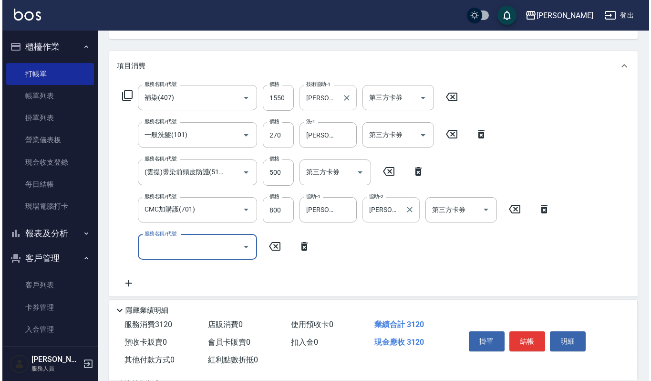
scroll to position [127, 0]
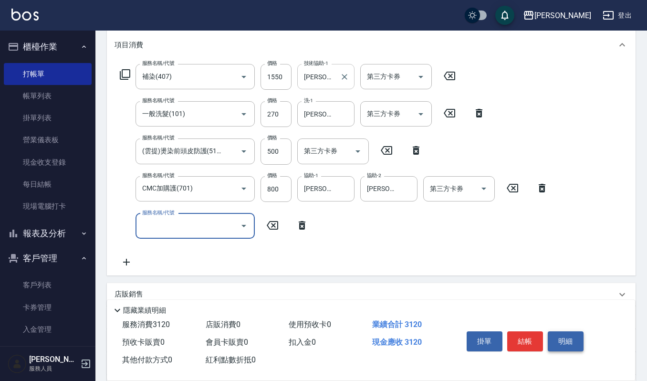
click at [579, 338] on button "明細" at bounding box center [566, 341] width 36 height 20
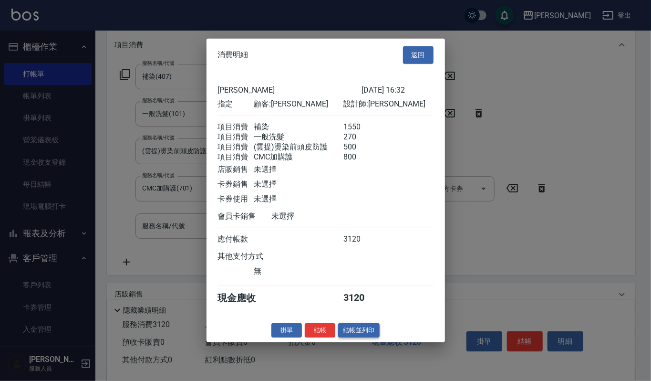
click at [365, 335] on button "結帳並列印" at bounding box center [359, 330] width 42 height 15
